Goal: Task Accomplishment & Management: Manage account settings

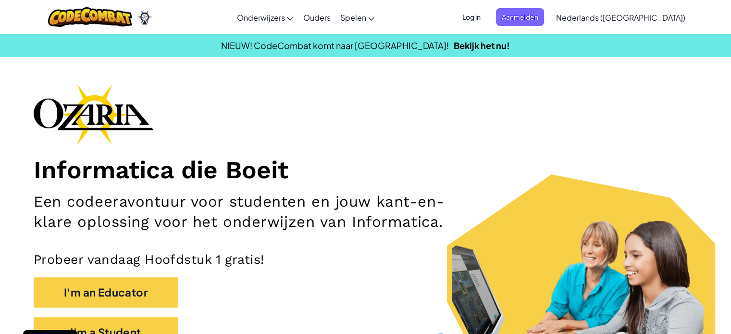
click at [486, 18] on span "Log in" at bounding box center [471, 17] width 30 height 18
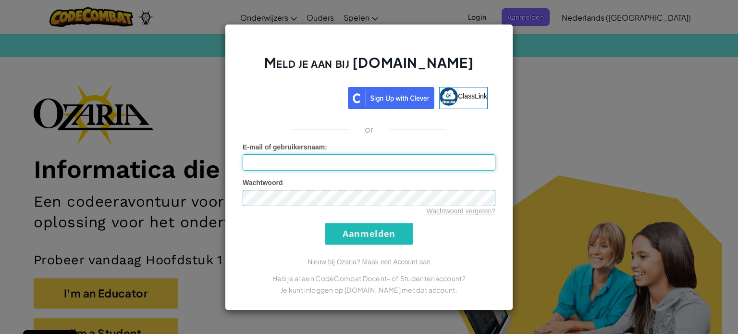
type input "[PERSON_NAME][EMAIL_ADDRESS][DOMAIN_NAME]"
click at [336, 163] on input "[PERSON_NAME][EMAIL_ADDRESS][DOMAIN_NAME]" at bounding box center [369, 162] width 253 height 16
drag, startPoint x: 347, startPoint y: 165, endPoint x: 243, endPoint y: 163, distance: 104.2
click at [243, 163] on input "[PERSON_NAME][EMAIL_ADDRESS][DOMAIN_NAME]" at bounding box center [369, 162] width 253 height 16
click at [274, 162] on input "E-mail of gebruikersnaam :" at bounding box center [369, 162] width 253 height 16
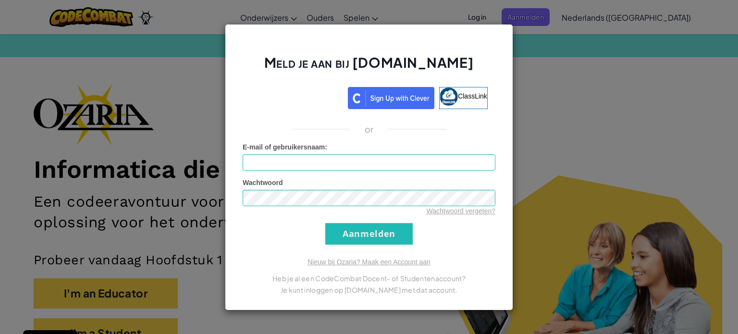
click at [171, 127] on div "Meld je aan bij [DOMAIN_NAME] ClassLink or Onbekende fout. E-mail of gebruikers…" at bounding box center [369, 167] width 738 height 334
